Goal: Information Seeking & Learning: Learn about a topic

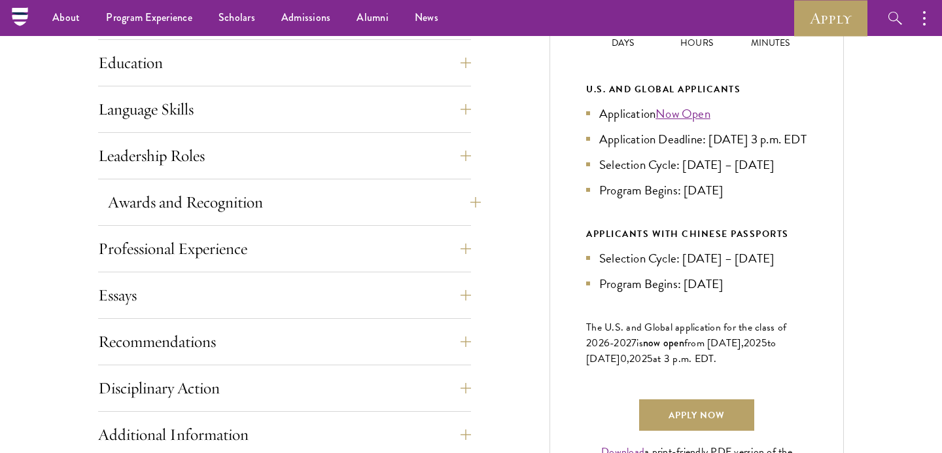
scroll to position [643, 0]
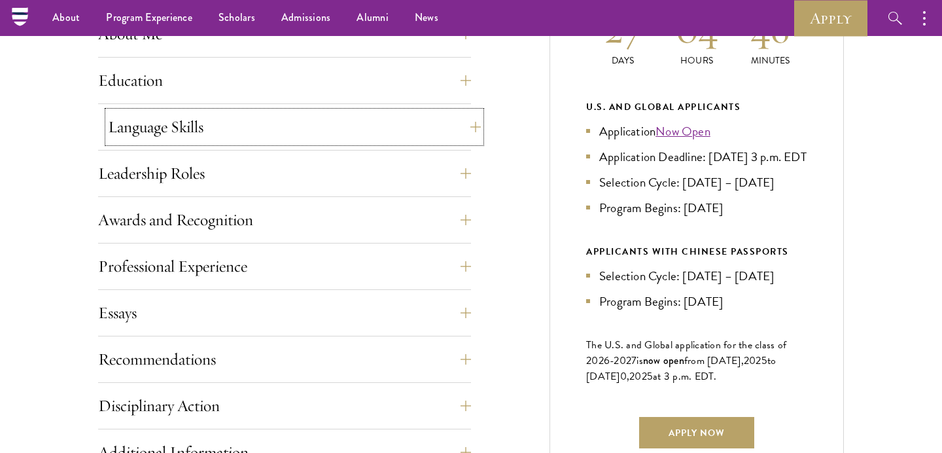
click at [266, 136] on button "Language Skills" at bounding box center [294, 126] width 373 height 31
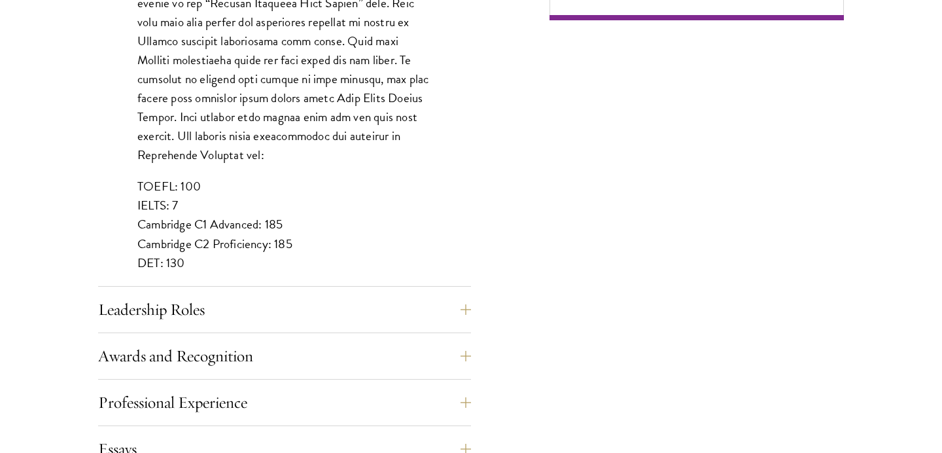
scroll to position [1173, 0]
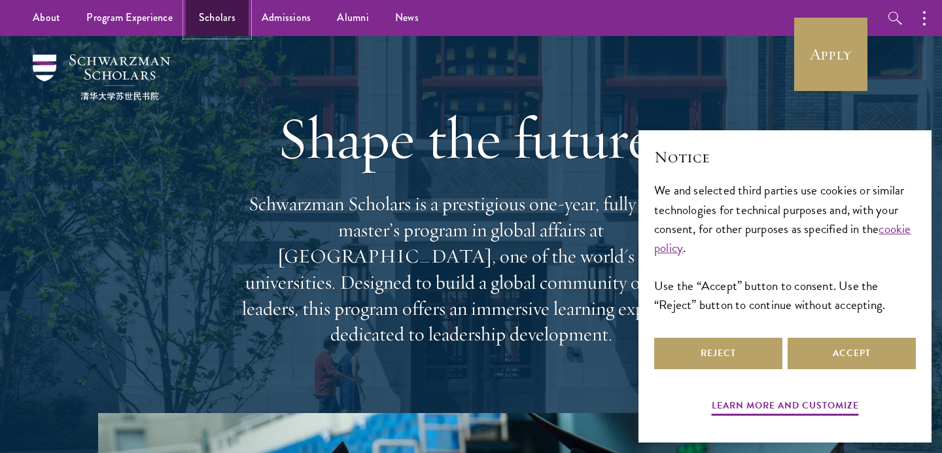
click at [205, 24] on link "Scholars" at bounding box center [217, 18] width 63 height 36
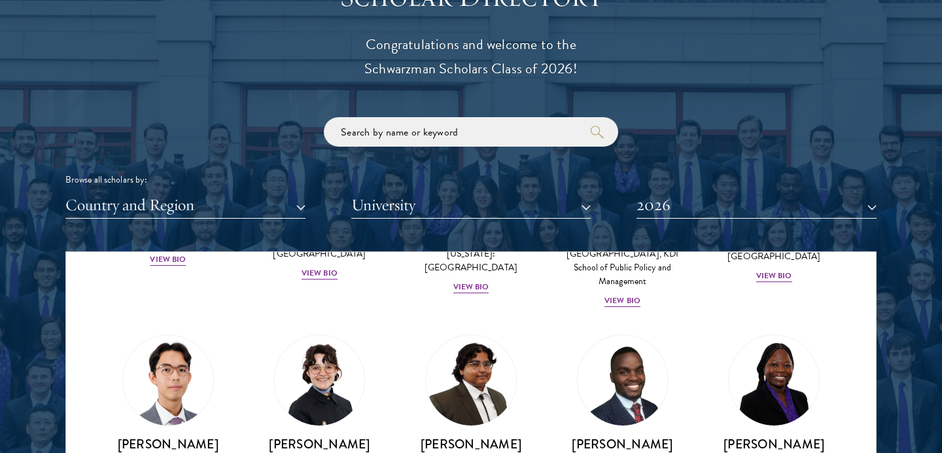
scroll to position [269, 0]
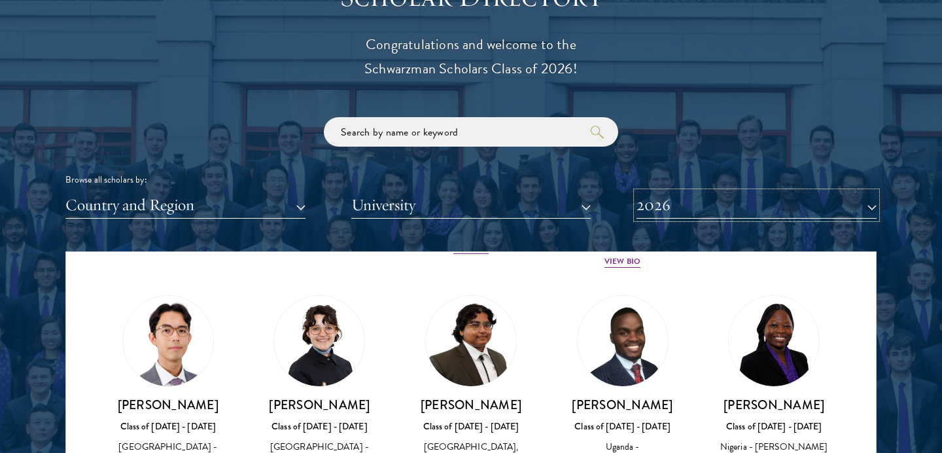
click at [705, 205] on button "2026" at bounding box center [756, 205] width 240 height 27
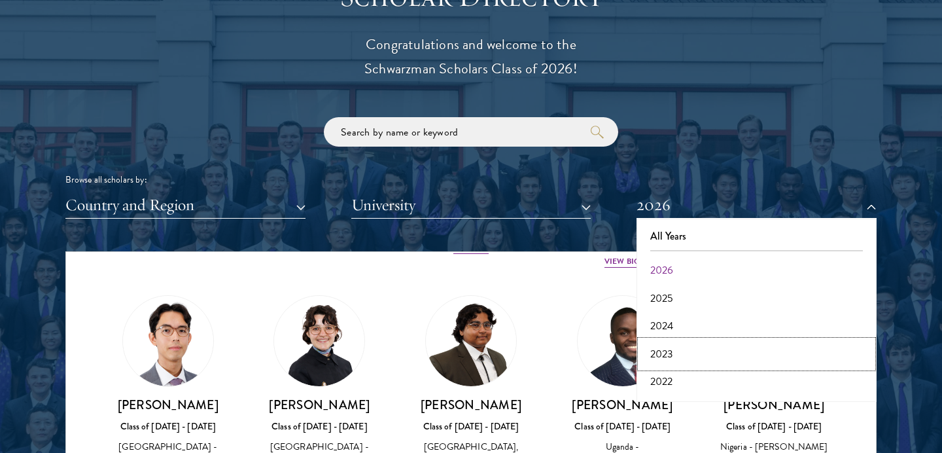
click at [670, 349] on button "2023" at bounding box center [756, 353] width 232 height 27
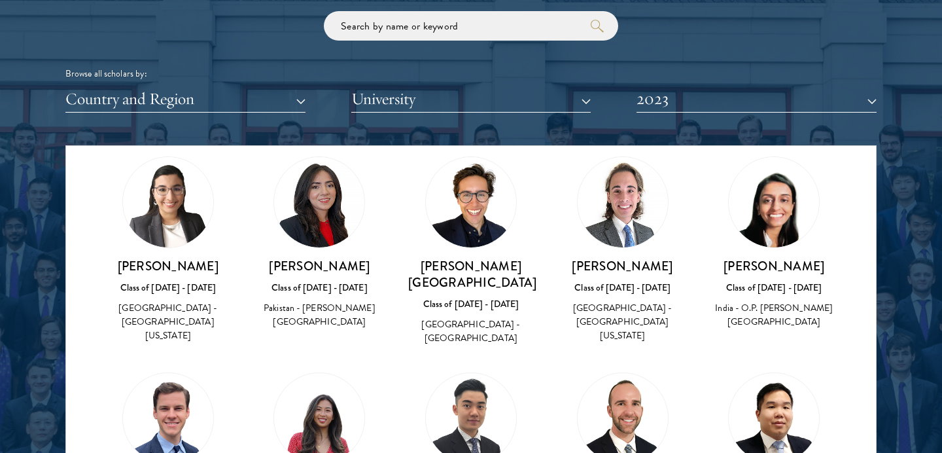
scroll to position [1593, 0]
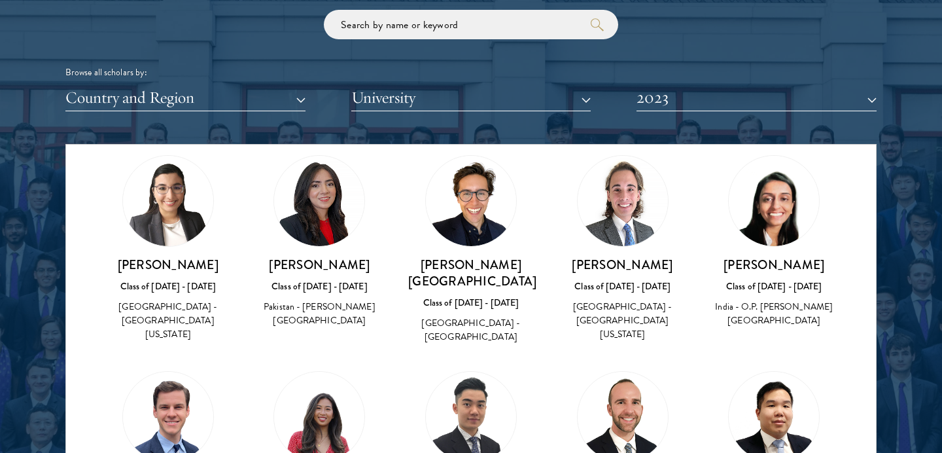
click at [326, 158] on img at bounding box center [319, 201] width 90 height 90
click at [277, 101] on button "Country and Region" at bounding box center [185, 97] width 240 height 27
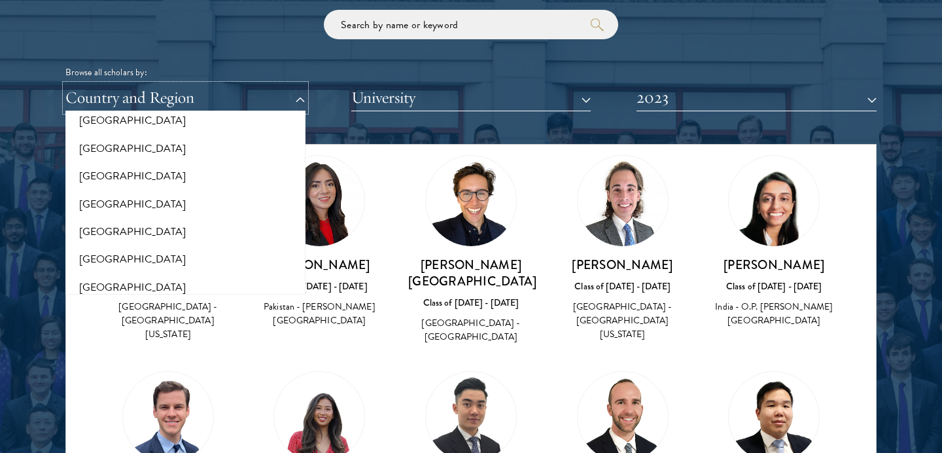
scroll to position [1824, 0]
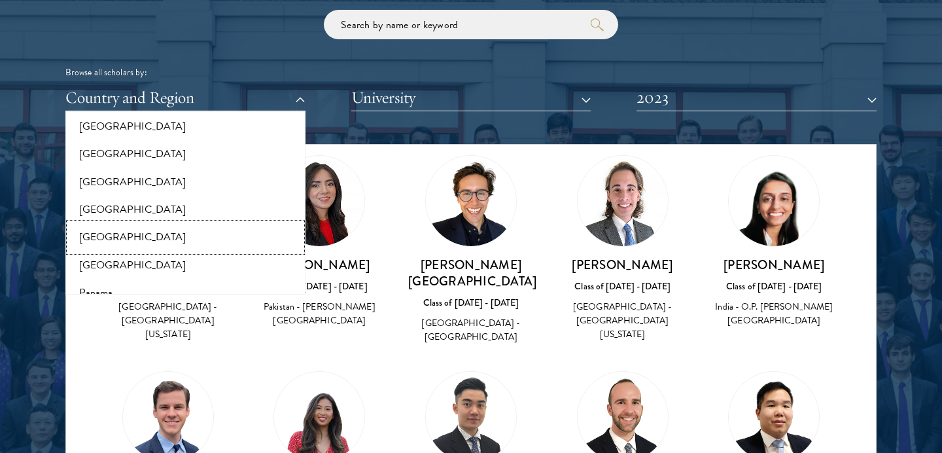
click at [136, 229] on button "[GEOGRAPHIC_DATA]" at bounding box center [185, 236] width 232 height 27
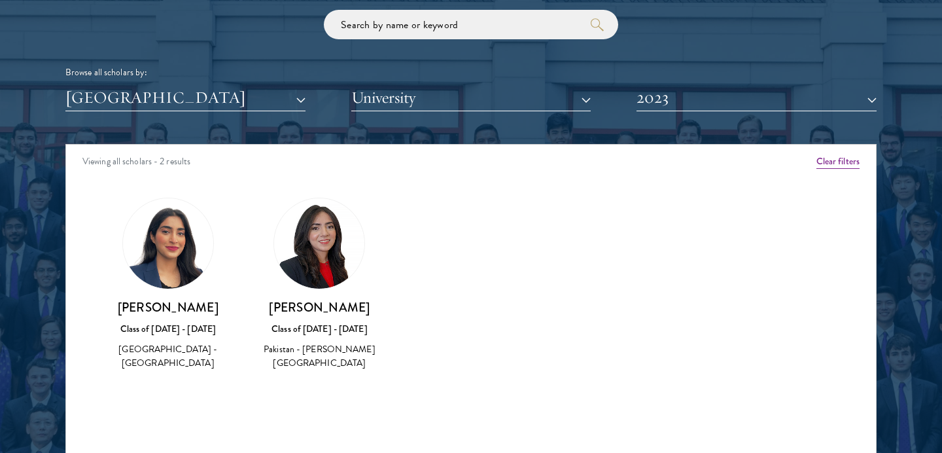
click at [175, 258] on img at bounding box center [168, 243] width 90 height 90
click at [712, 102] on button "2023" at bounding box center [756, 97] width 240 height 27
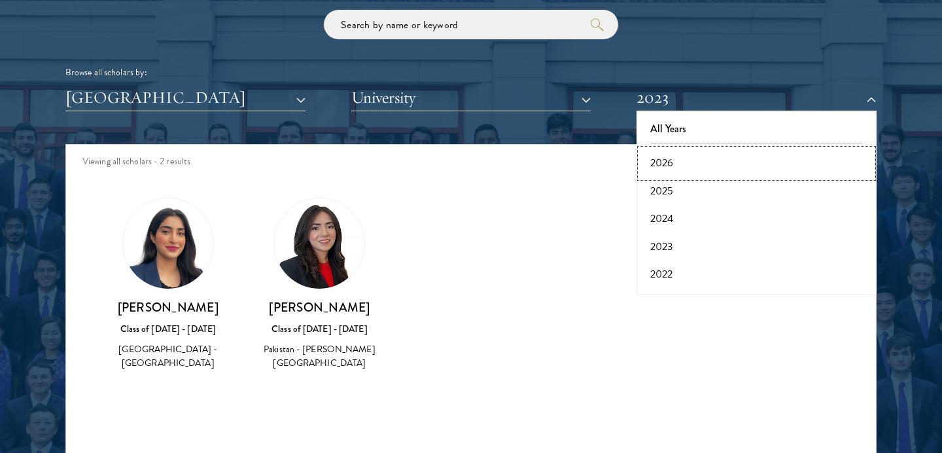
click at [704, 165] on button "2026" at bounding box center [756, 162] width 232 height 27
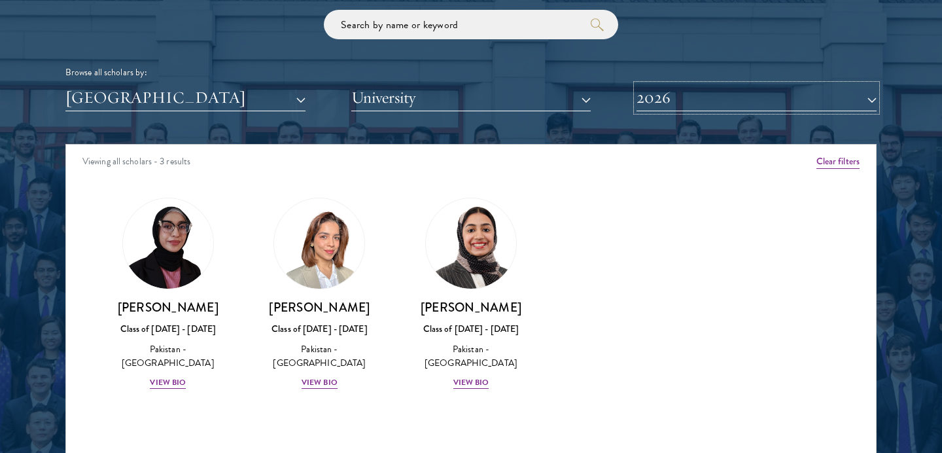
click at [738, 92] on button "2026" at bounding box center [756, 97] width 240 height 27
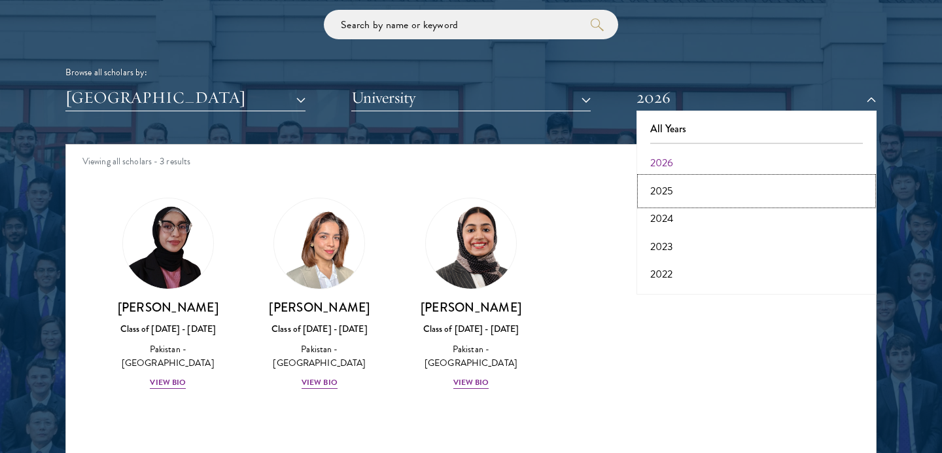
click at [694, 191] on button "2025" at bounding box center [756, 190] width 232 height 27
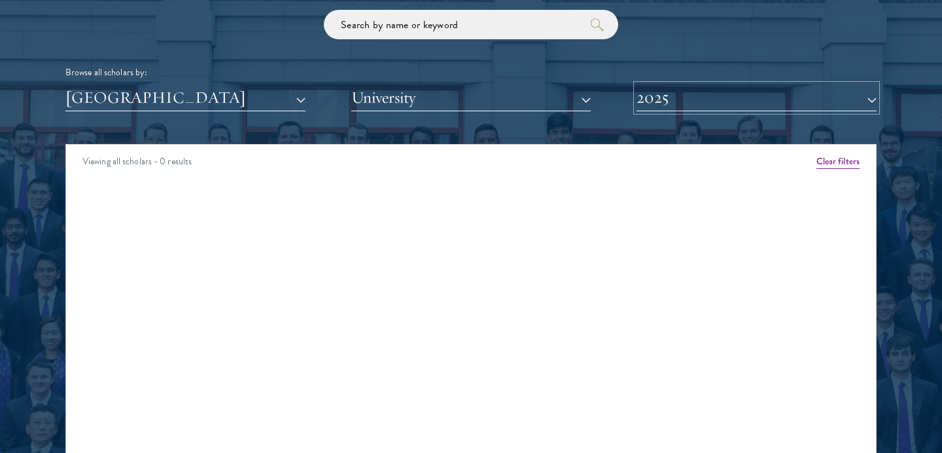
click at [718, 106] on button "2025" at bounding box center [756, 97] width 240 height 27
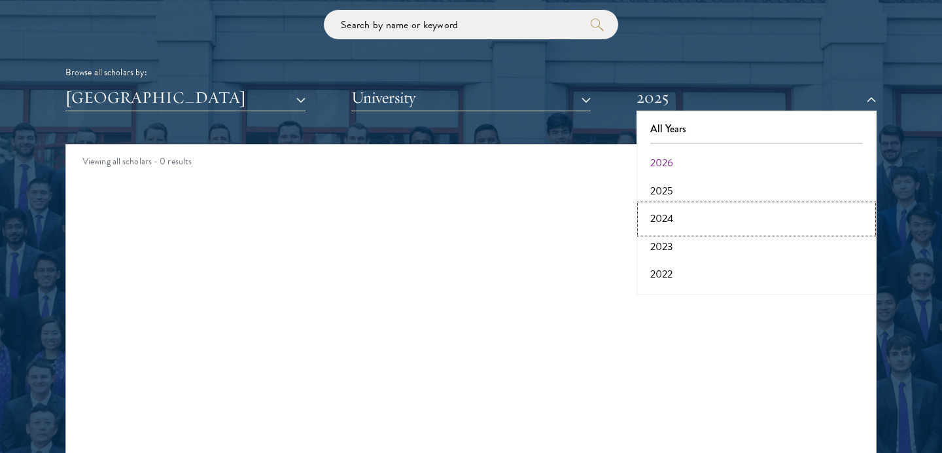
click at [685, 220] on button "2024" at bounding box center [756, 218] width 232 height 27
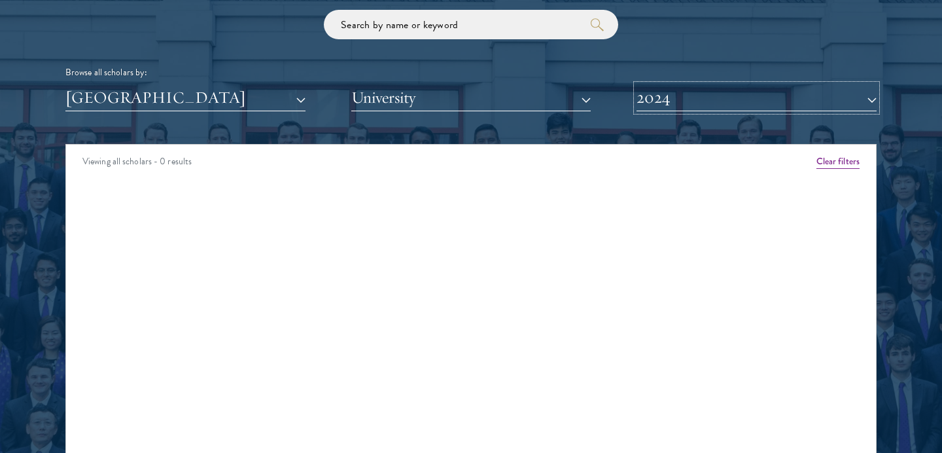
click at [699, 104] on button "2024" at bounding box center [756, 97] width 240 height 27
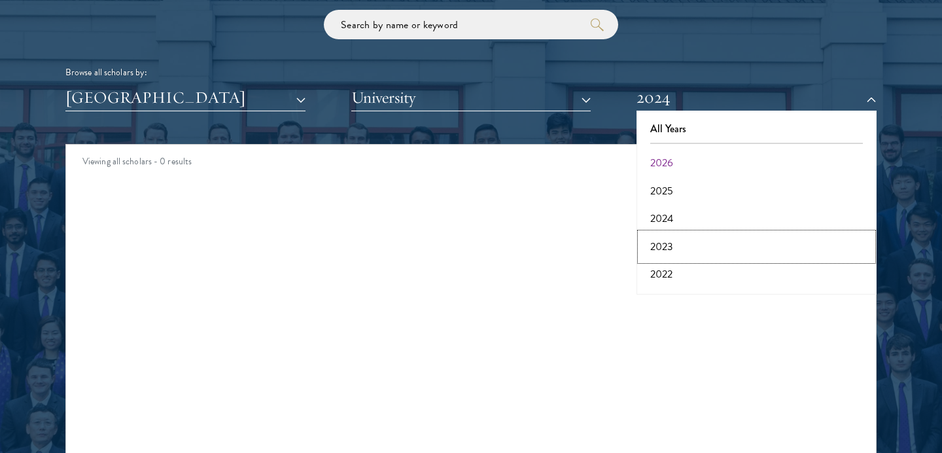
click at [695, 245] on button "2023" at bounding box center [756, 246] width 232 height 27
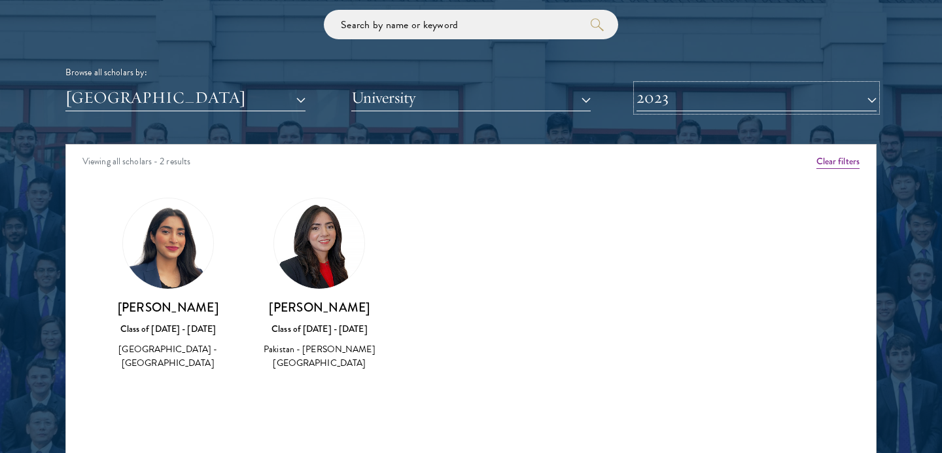
click at [749, 111] on button "2023" at bounding box center [756, 97] width 240 height 27
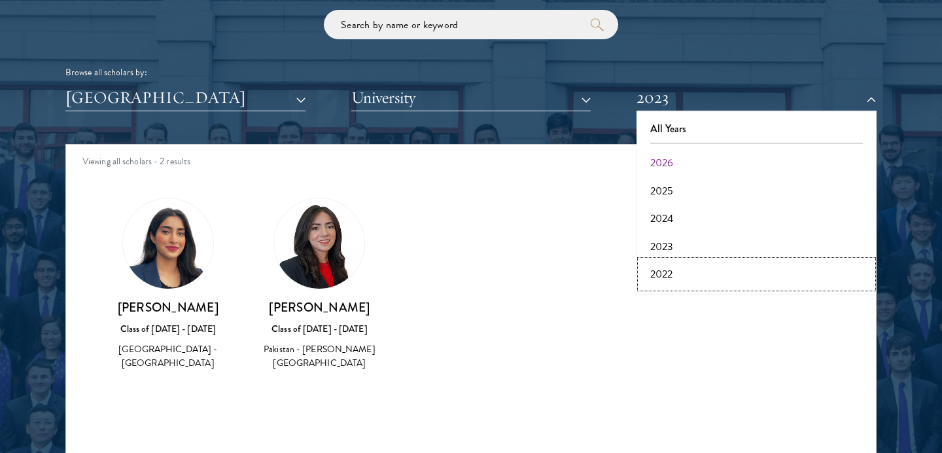
click at [683, 275] on button "2022" at bounding box center [756, 273] width 232 height 27
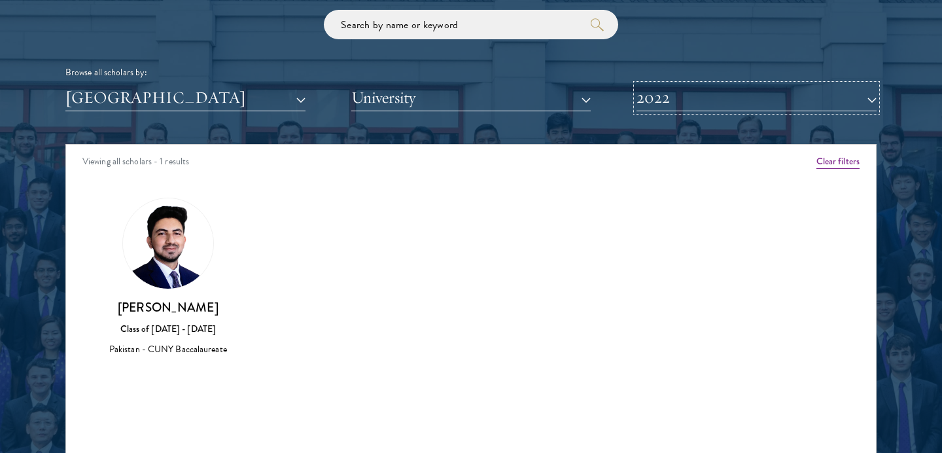
click at [651, 89] on button "2022" at bounding box center [756, 97] width 240 height 27
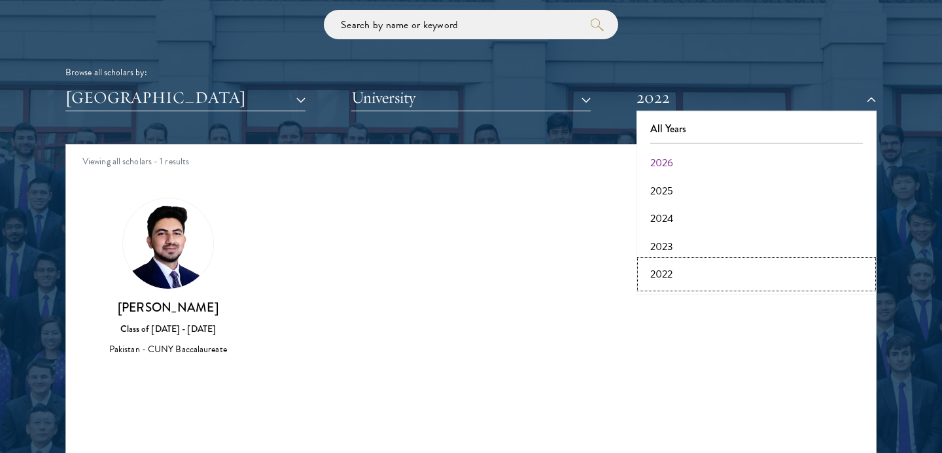
click at [674, 266] on button "2022" at bounding box center [756, 273] width 232 height 27
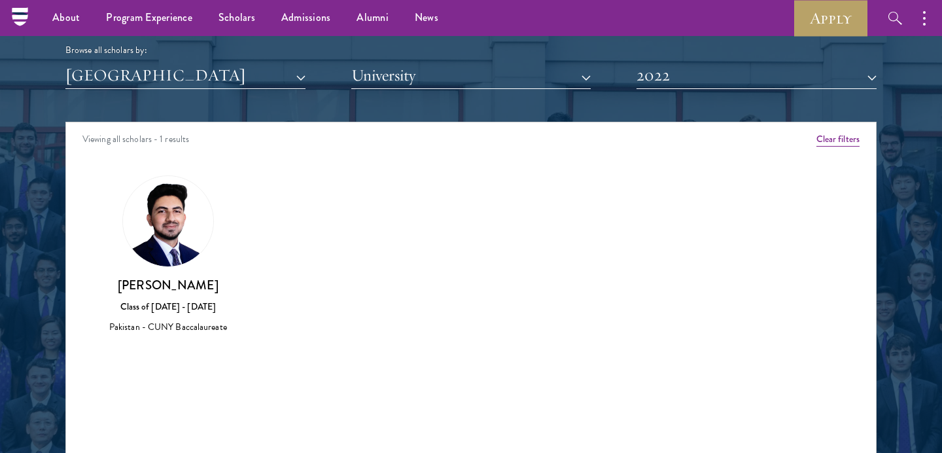
scroll to position [1595, 0]
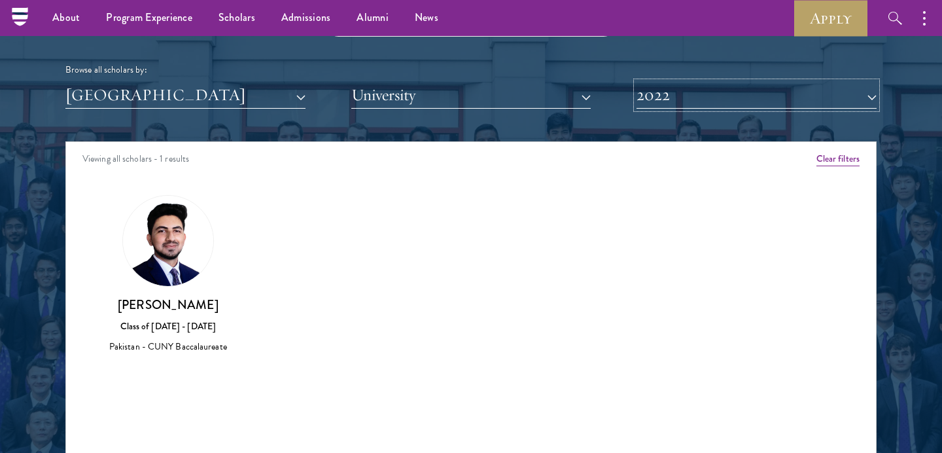
click at [704, 99] on button "2022" at bounding box center [756, 95] width 240 height 27
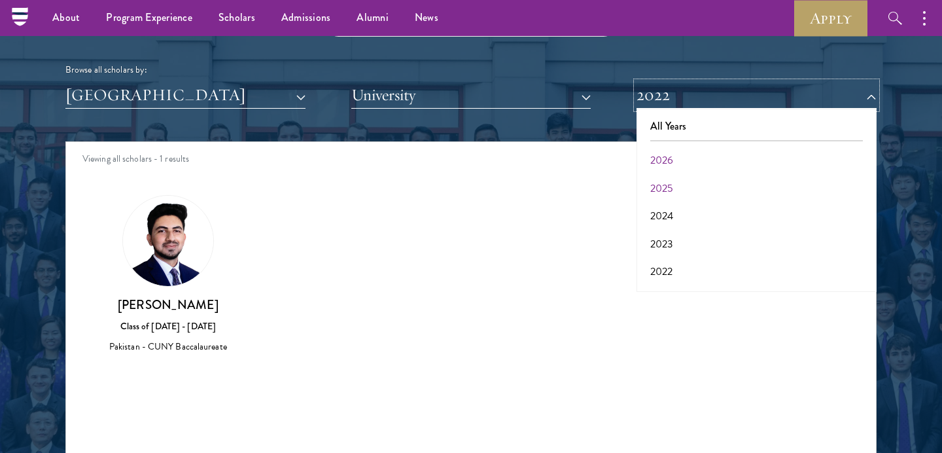
scroll to position [67, 0]
click at [680, 235] on button "2021" at bounding box center [756, 231] width 232 height 27
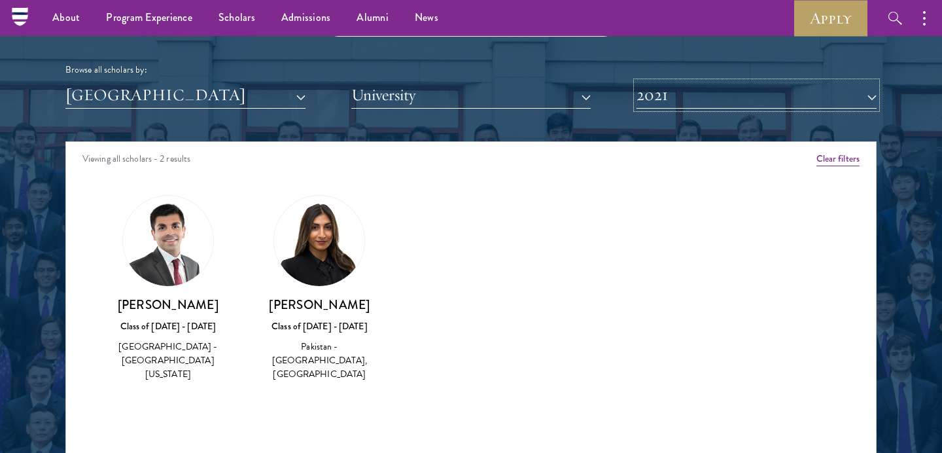
click at [693, 107] on button "2021" at bounding box center [756, 95] width 240 height 27
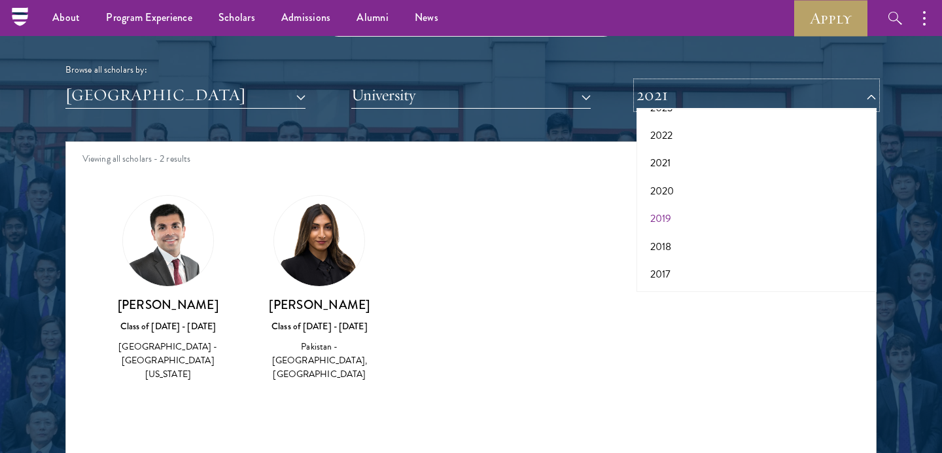
scroll to position [136, 0]
click at [680, 186] on button "2020" at bounding box center [756, 190] width 232 height 27
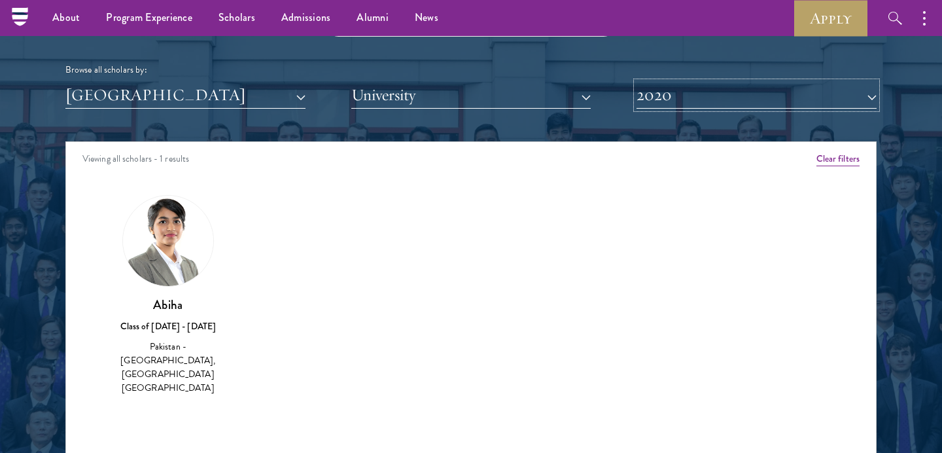
click at [687, 105] on button "2020" at bounding box center [756, 95] width 240 height 27
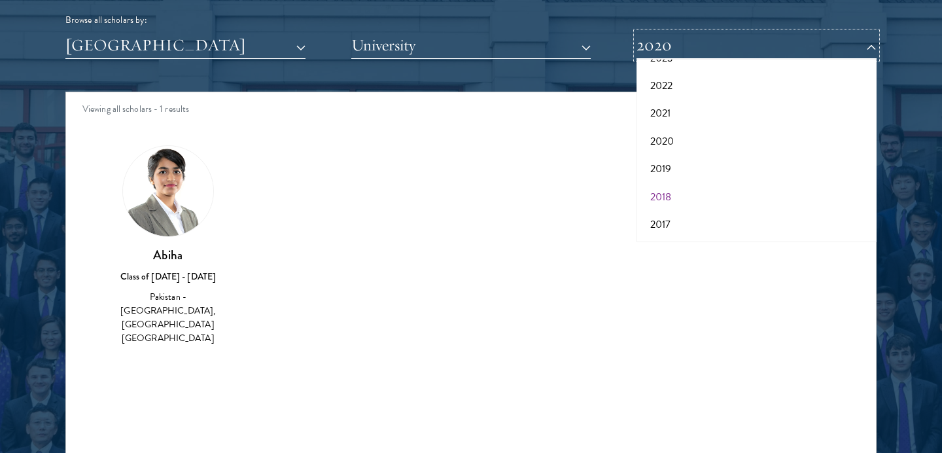
scroll to position [1661, 0]
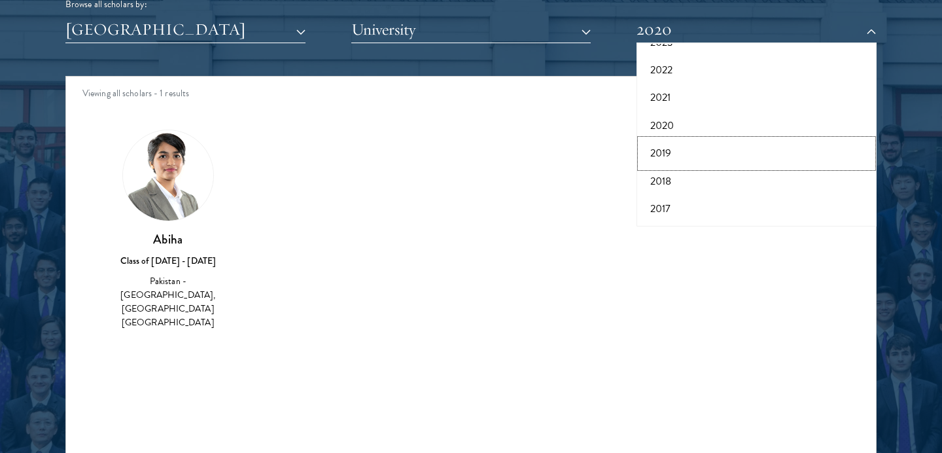
click at [655, 157] on button "2019" at bounding box center [756, 152] width 232 height 27
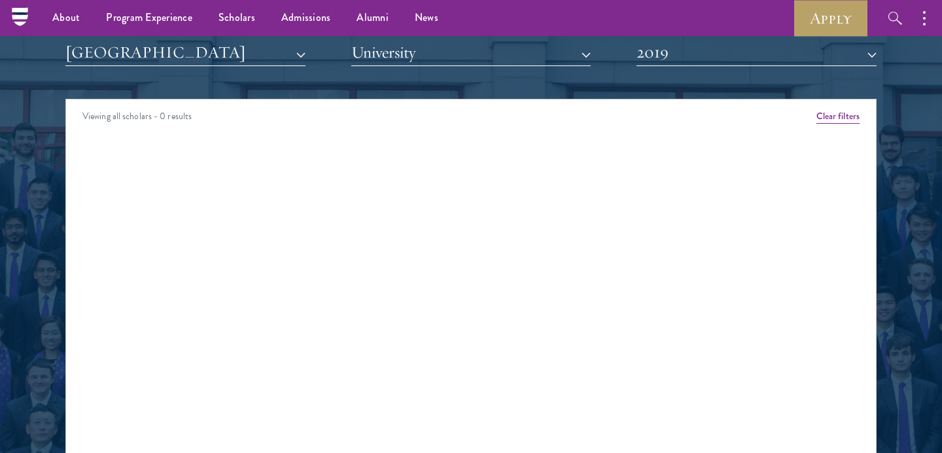
scroll to position [1620, 0]
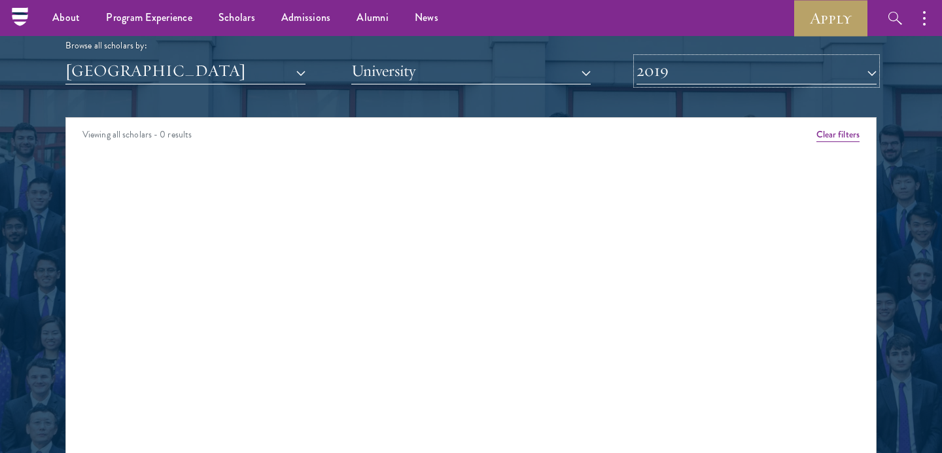
click at [678, 77] on button "2019" at bounding box center [756, 71] width 240 height 27
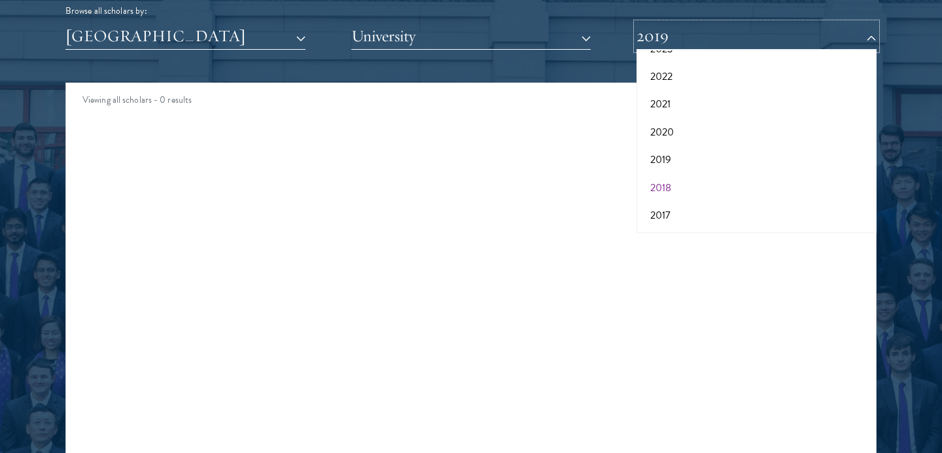
scroll to position [1655, 0]
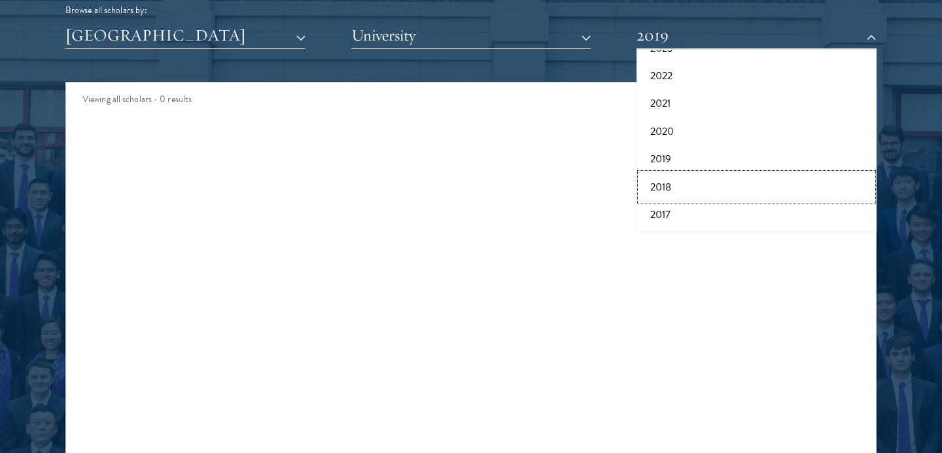
click at [674, 189] on button "2018" at bounding box center [756, 186] width 232 height 27
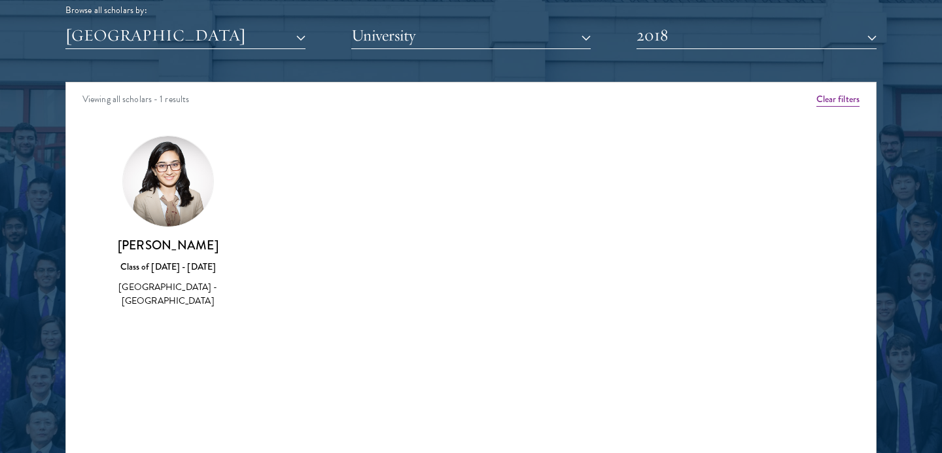
click at [176, 252] on h3 "Naina Qayyum" at bounding box center [168, 245] width 126 height 16
click at [682, 40] on button "2018" at bounding box center [756, 35] width 240 height 27
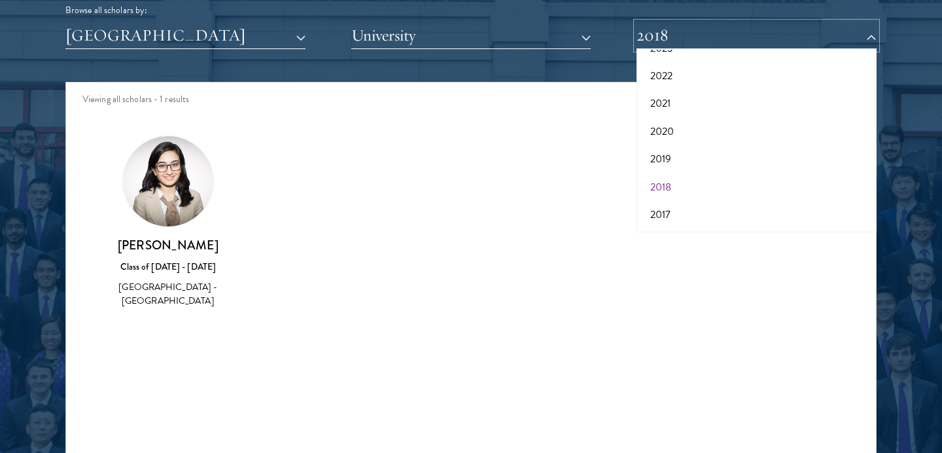
scroll to position [1760, 0]
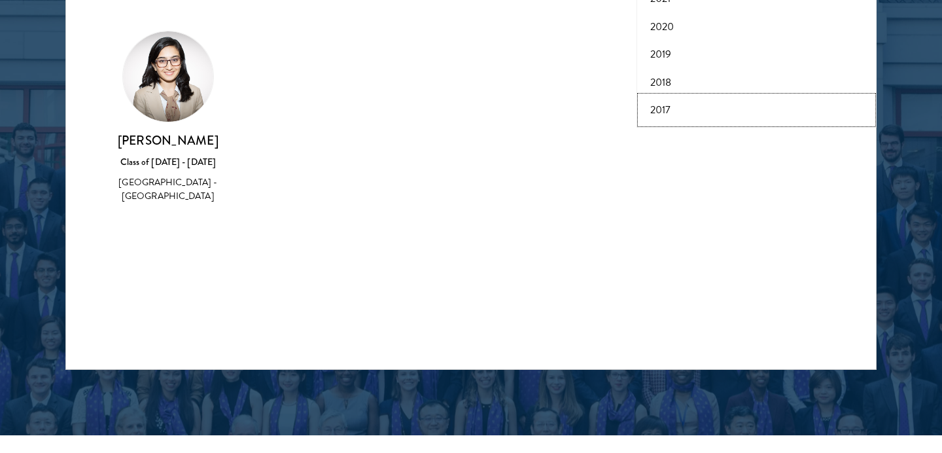
click at [661, 112] on button "2017" at bounding box center [756, 109] width 232 height 27
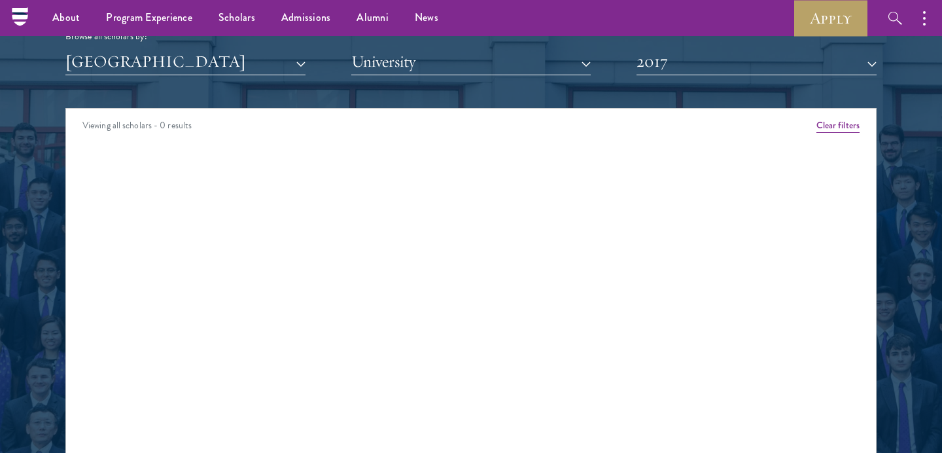
scroll to position [1606, 0]
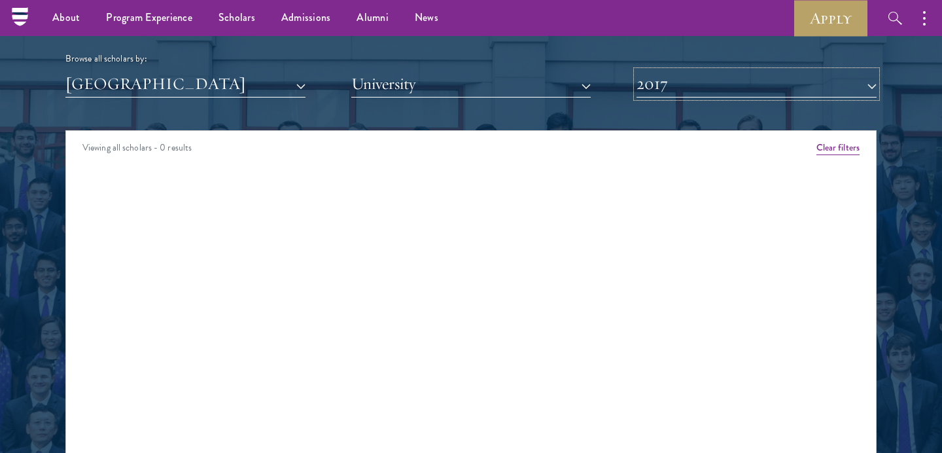
click at [661, 90] on button "2017" at bounding box center [756, 84] width 240 height 27
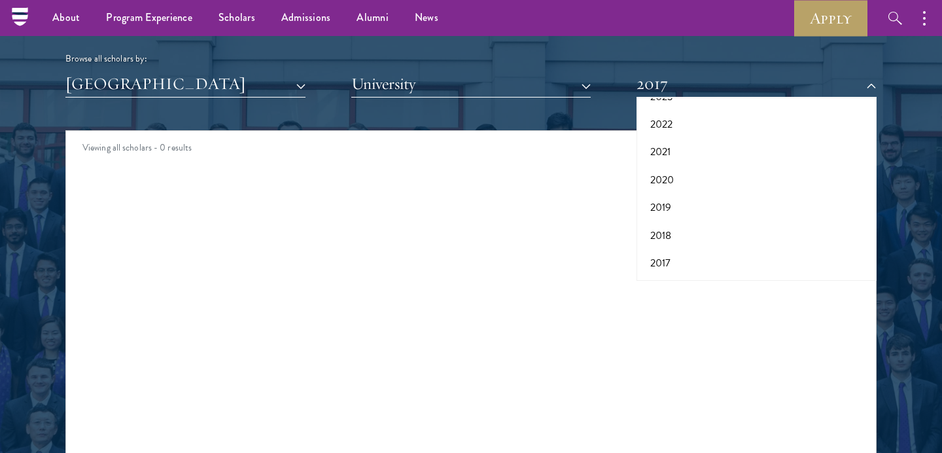
click at [341, 122] on div "Scholar Directory Congratulations and welcome to the Schwarzman Scholars Class …" at bounding box center [470, 189] width 811 height 665
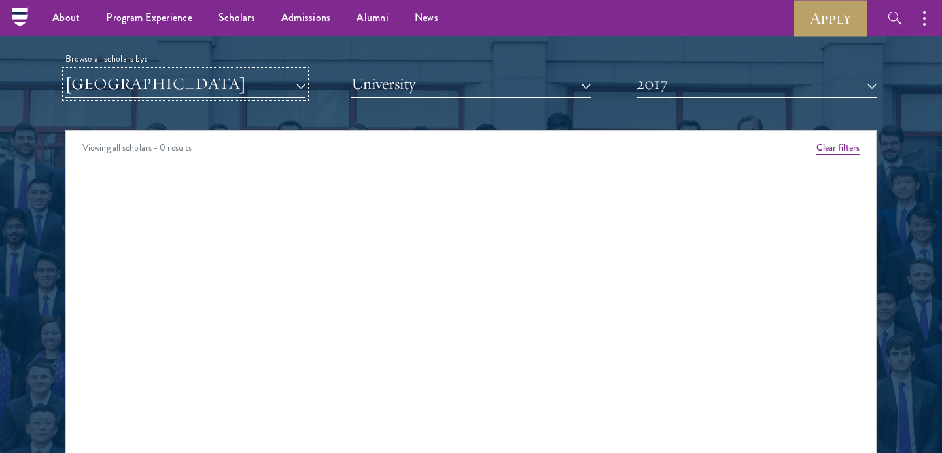
click at [291, 80] on button "[GEOGRAPHIC_DATA]" at bounding box center [185, 84] width 240 height 27
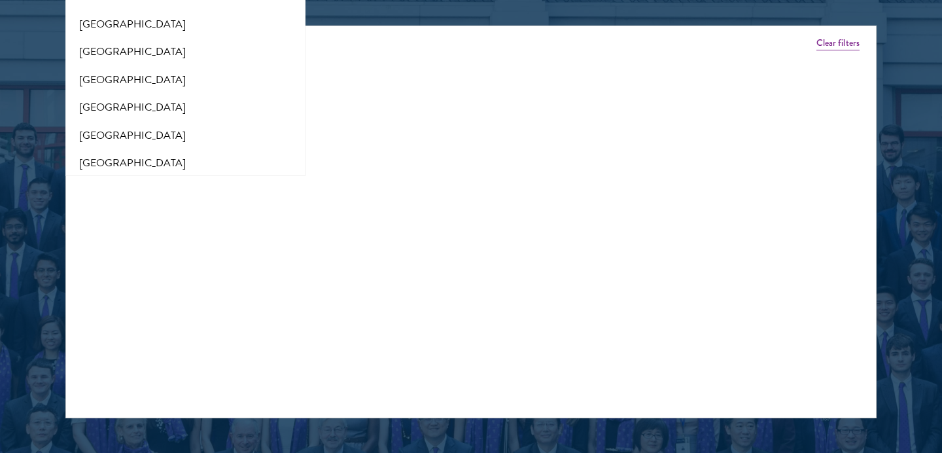
scroll to position [2671, 0]
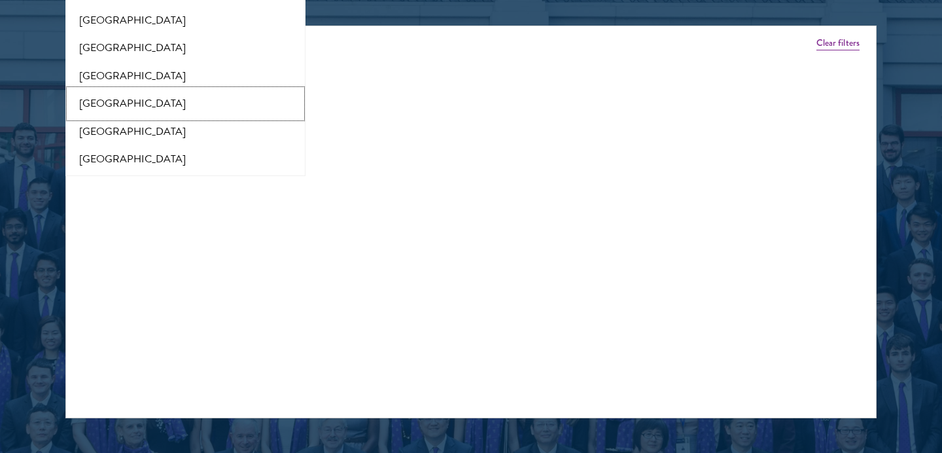
click at [190, 97] on button "[GEOGRAPHIC_DATA]" at bounding box center [185, 103] width 232 height 27
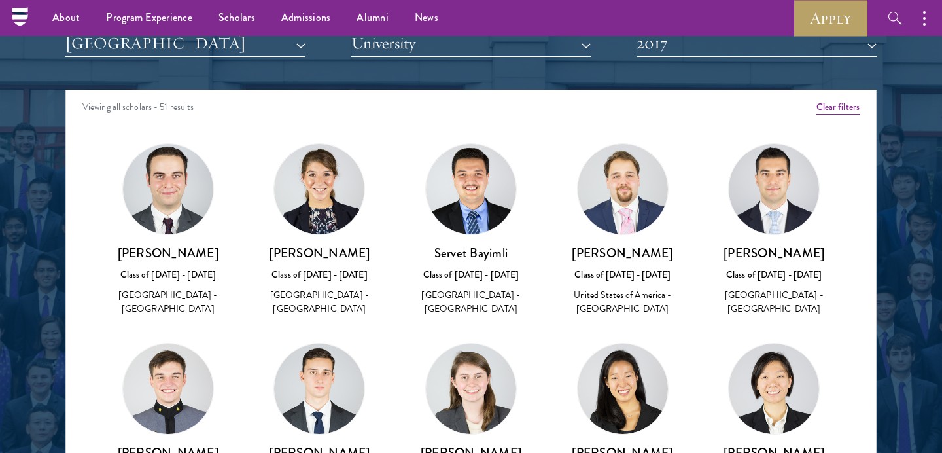
scroll to position [1632, 0]
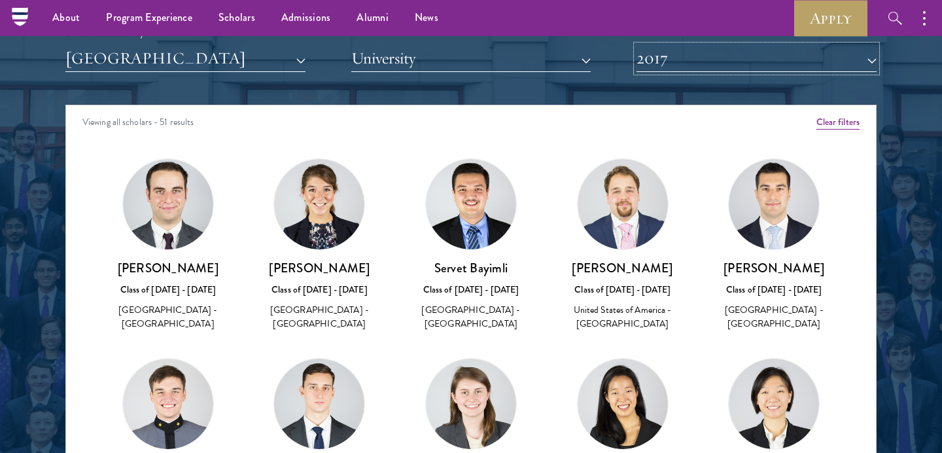
click at [683, 60] on button "2017" at bounding box center [756, 58] width 240 height 27
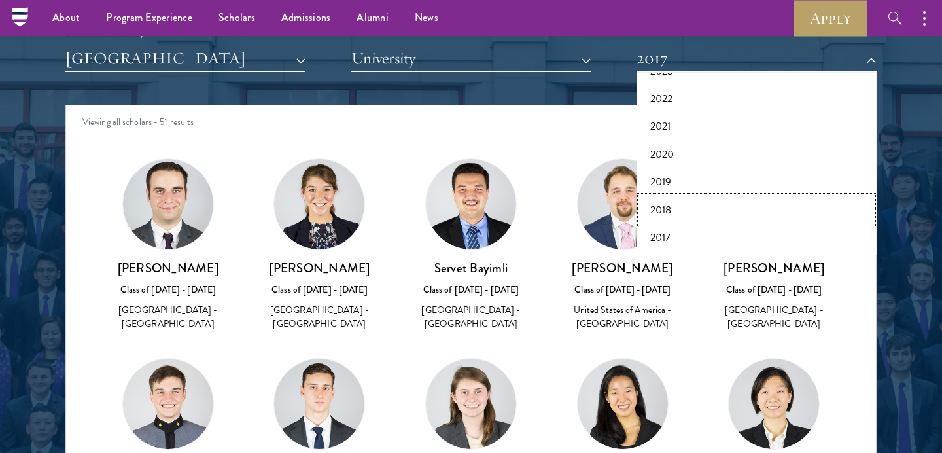
click at [671, 211] on button "2018" at bounding box center [756, 209] width 232 height 27
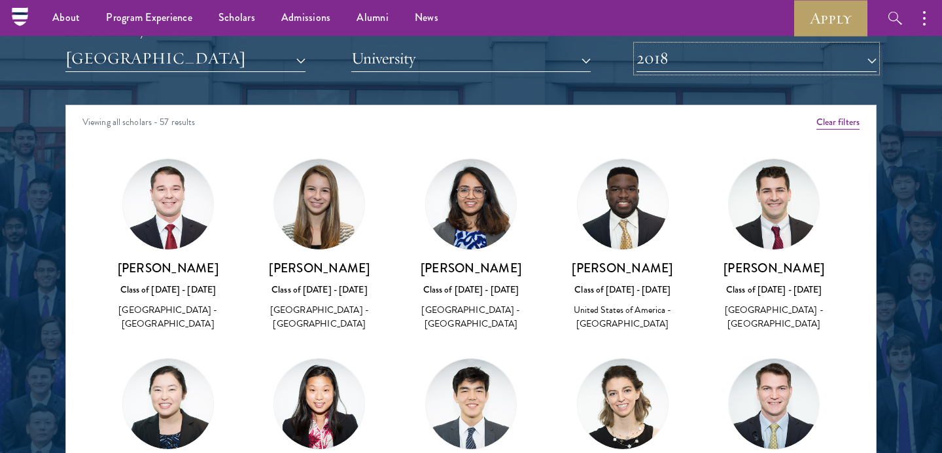
click at [693, 65] on button "2018" at bounding box center [756, 58] width 240 height 27
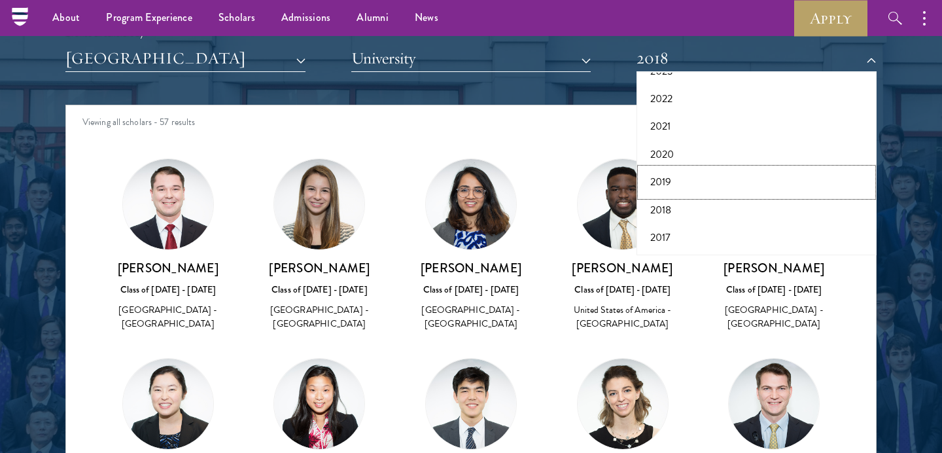
click at [691, 179] on button "2019" at bounding box center [756, 181] width 232 height 27
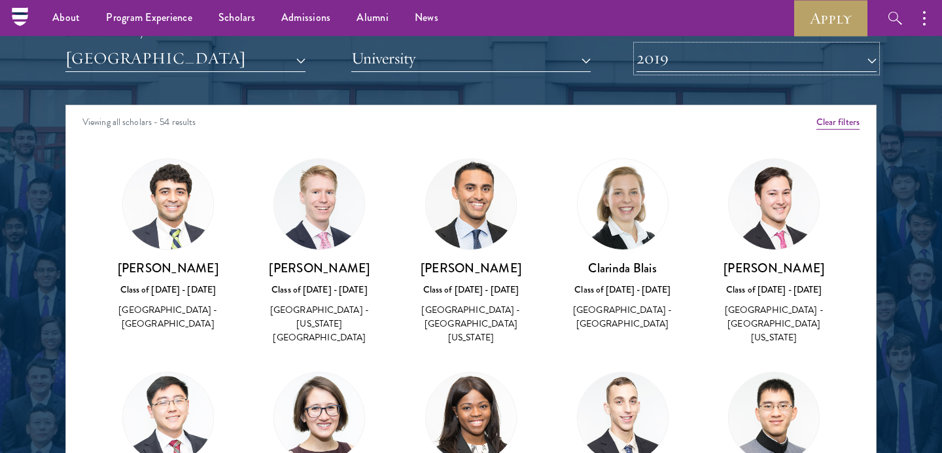
click at [681, 60] on button "2019" at bounding box center [756, 58] width 240 height 27
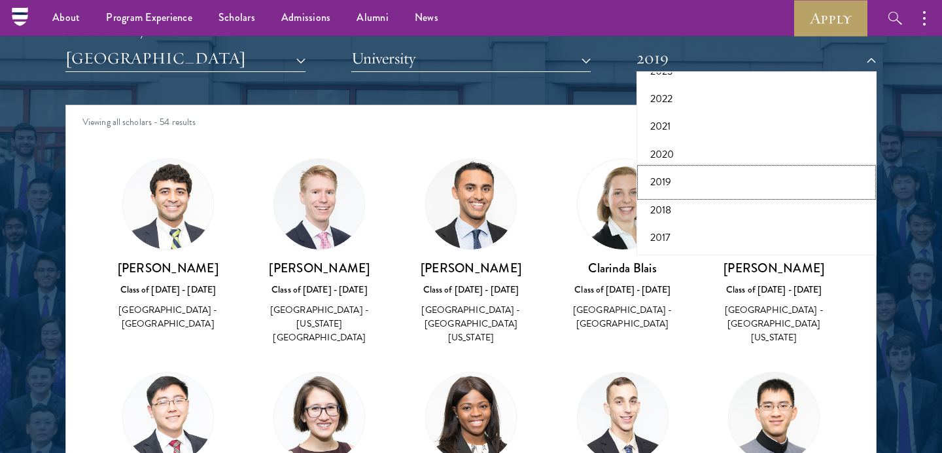
click at [674, 182] on button "2019" at bounding box center [756, 181] width 232 height 27
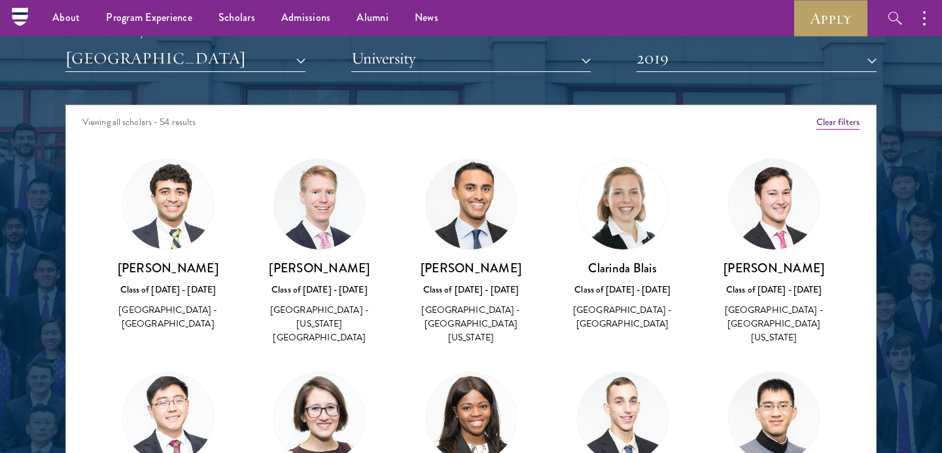
click at [661, 73] on div "Scholar Directory Congratulations and welcome to the Schwarzman Scholars Class …" at bounding box center [470, 164] width 811 height 665
click at [671, 57] on button "2019" at bounding box center [756, 58] width 240 height 27
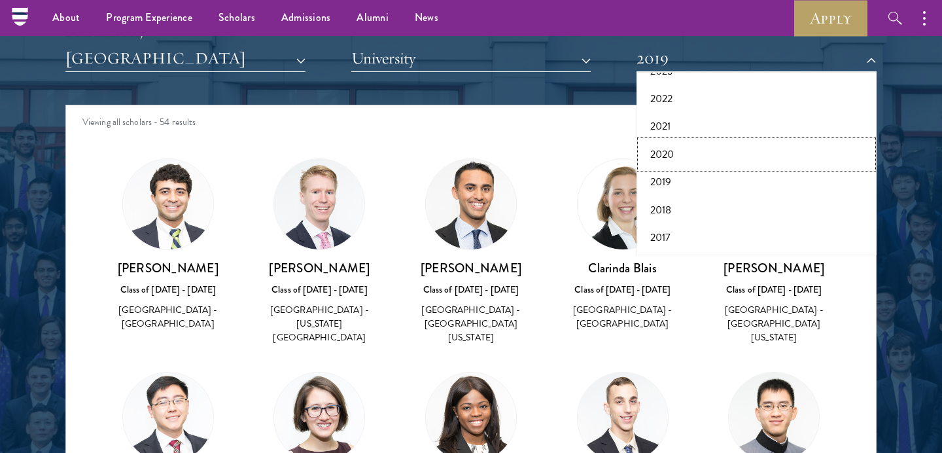
click at [680, 157] on button "2020" at bounding box center [756, 154] width 232 height 27
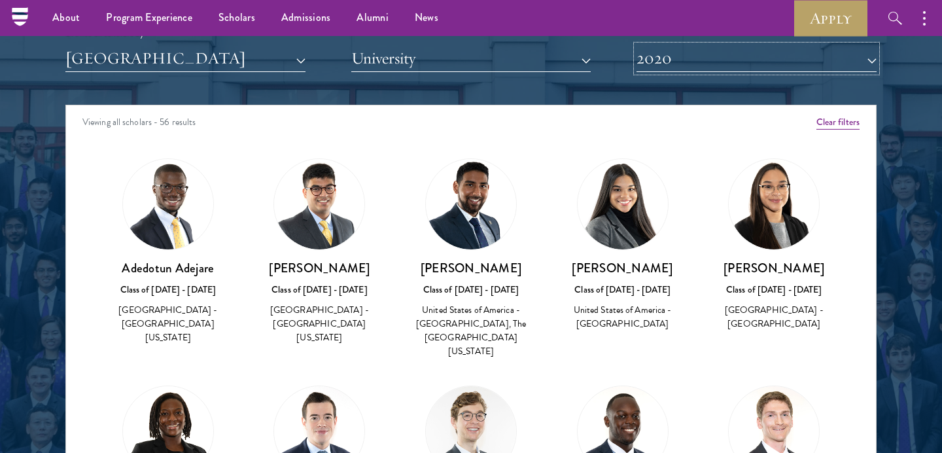
click at [685, 52] on button "2020" at bounding box center [756, 58] width 240 height 27
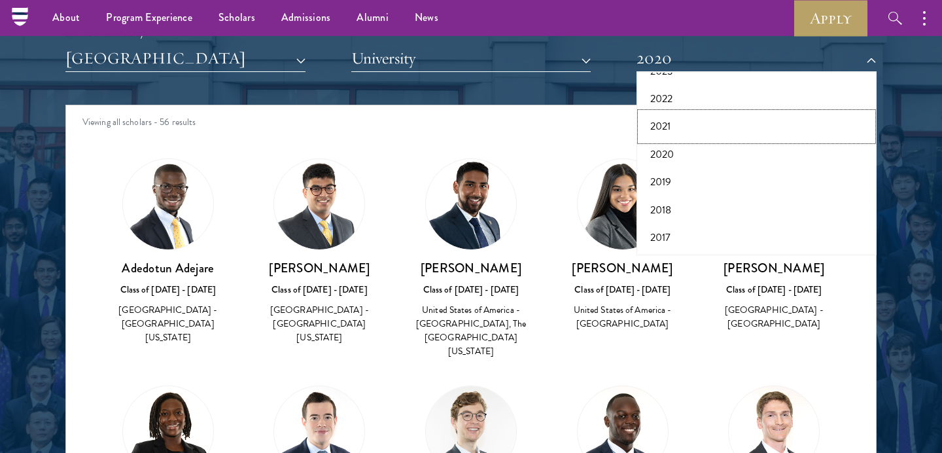
click at [668, 129] on button "2021" at bounding box center [756, 126] width 232 height 27
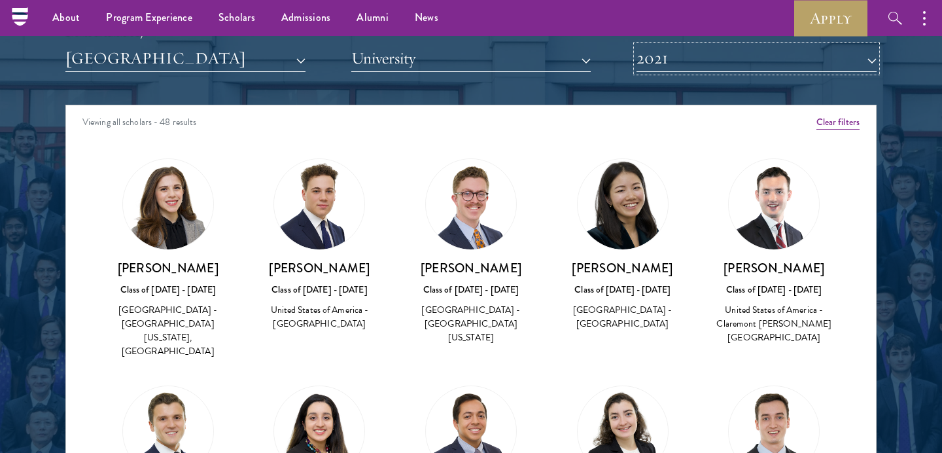
click at [684, 71] on button "2021" at bounding box center [756, 58] width 240 height 27
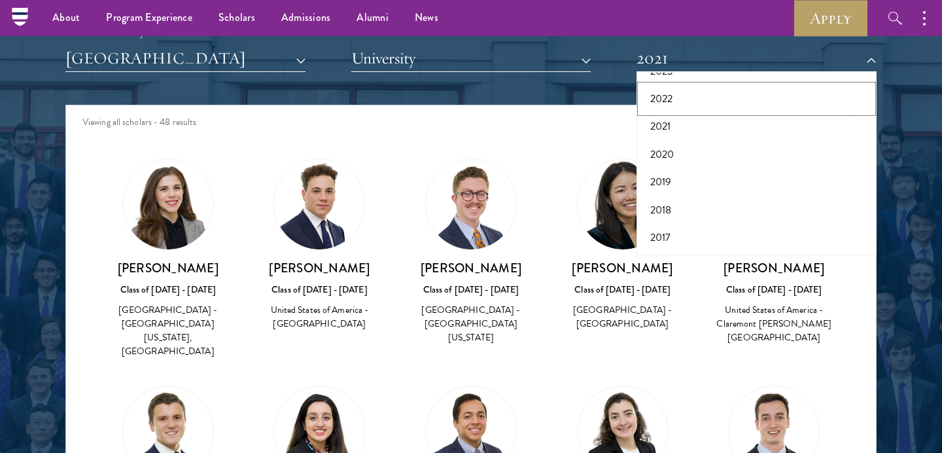
click at [665, 99] on button "2022" at bounding box center [756, 98] width 232 height 27
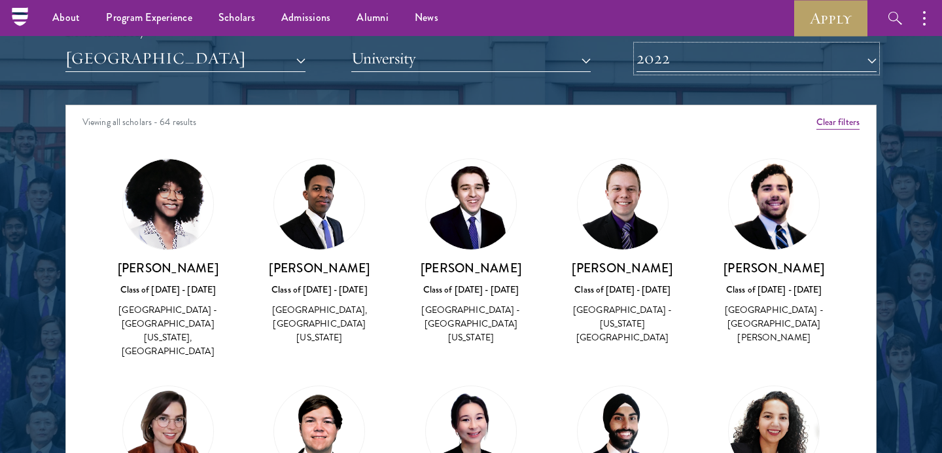
click at [682, 71] on button "2022" at bounding box center [756, 58] width 240 height 27
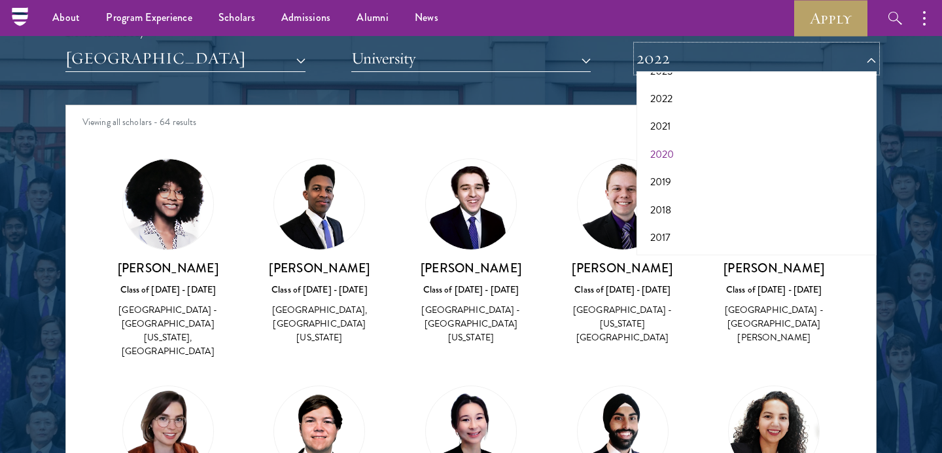
scroll to position [92, 0]
click at [675, 109] on button "2023" at bounding box center [756, 114] width 232 height 27
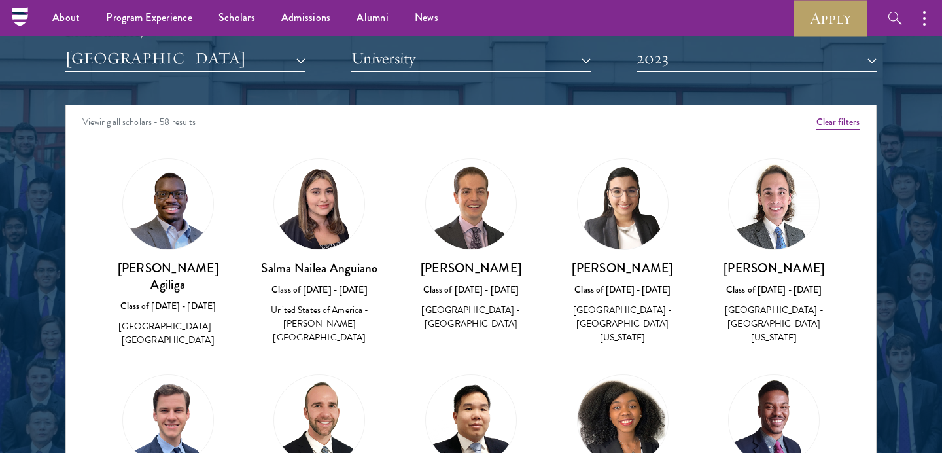
click at [680, 82] on div "Scholar Directory Congratulations and welcome to the Schwarzman Scholars Class …" at bounding box center [470, 164] width 811 height 665
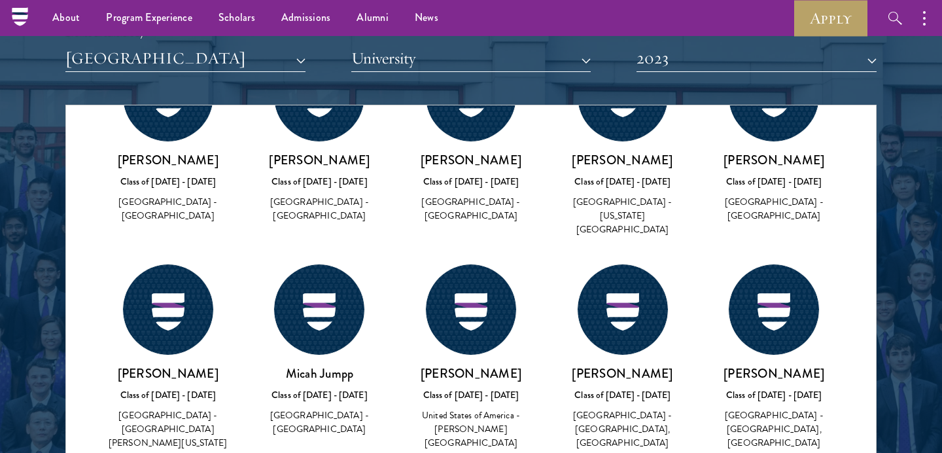
scroll to position [1234, 0]
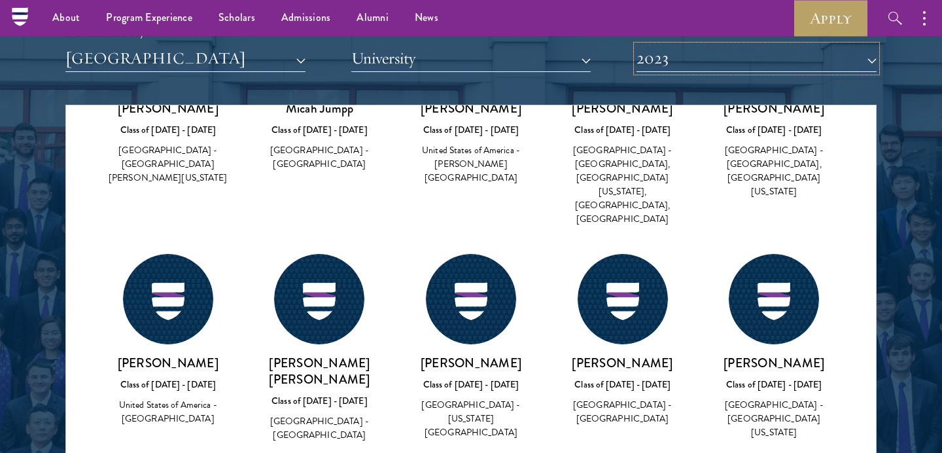
click at [687, 56] on button "2023" at bounding box center [756, 58] width 240 height 27
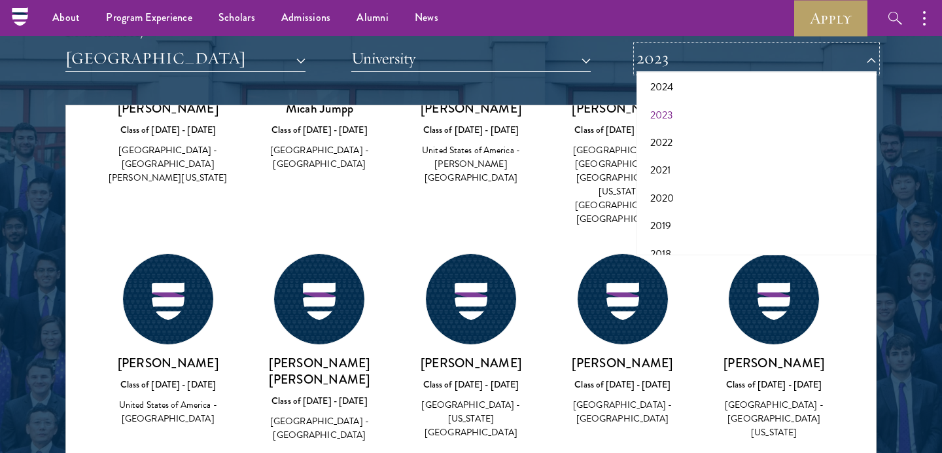
scroll to position [0, 0]
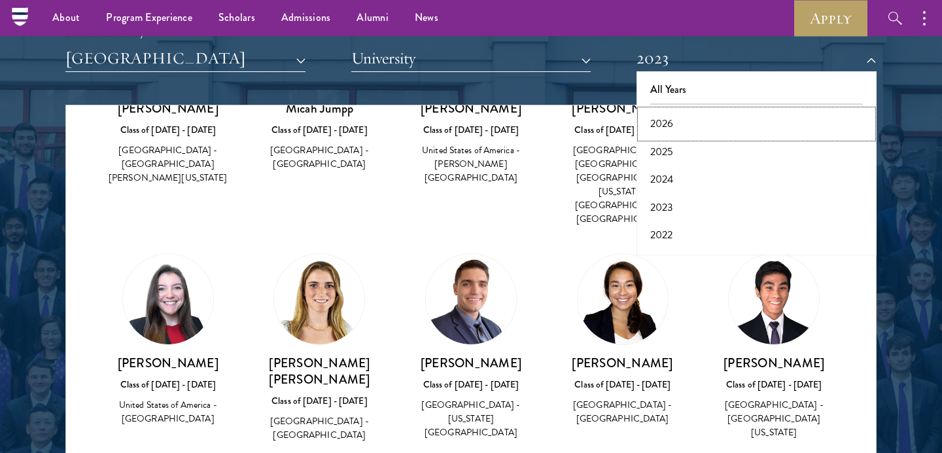
click at [684, 126] on button "2026" at bounding box center [756, 123] width 232 height 27
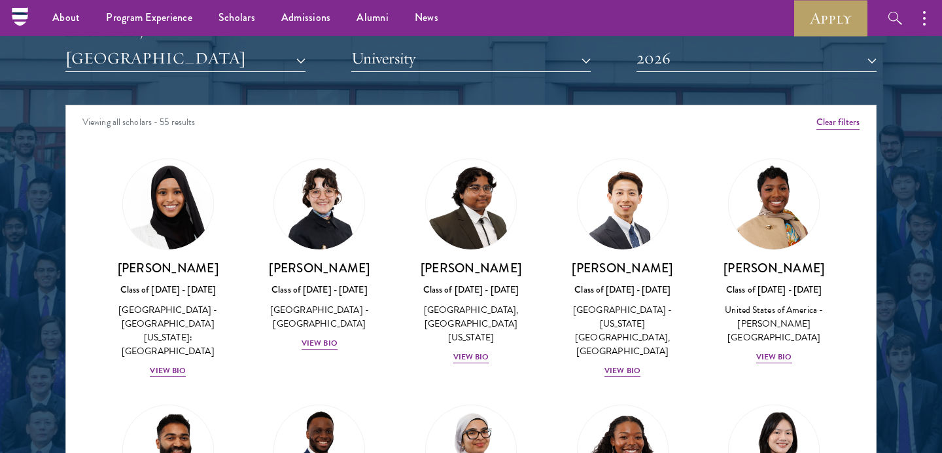
click at [830, 131] on div "Viewing all scholars - 55 results" at bounding box center [471, 123] width 810 height 37
click at [831, 122] on button "Clear filters" at bounding box center [837, 122] width 43 height 14
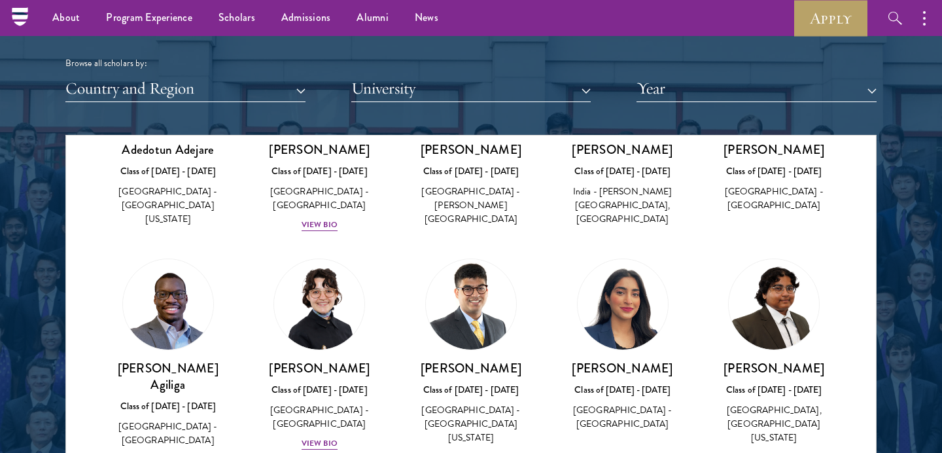
scroll to position [912, 0]
